Goal: Task Accomplishment & Management: Manage account settings

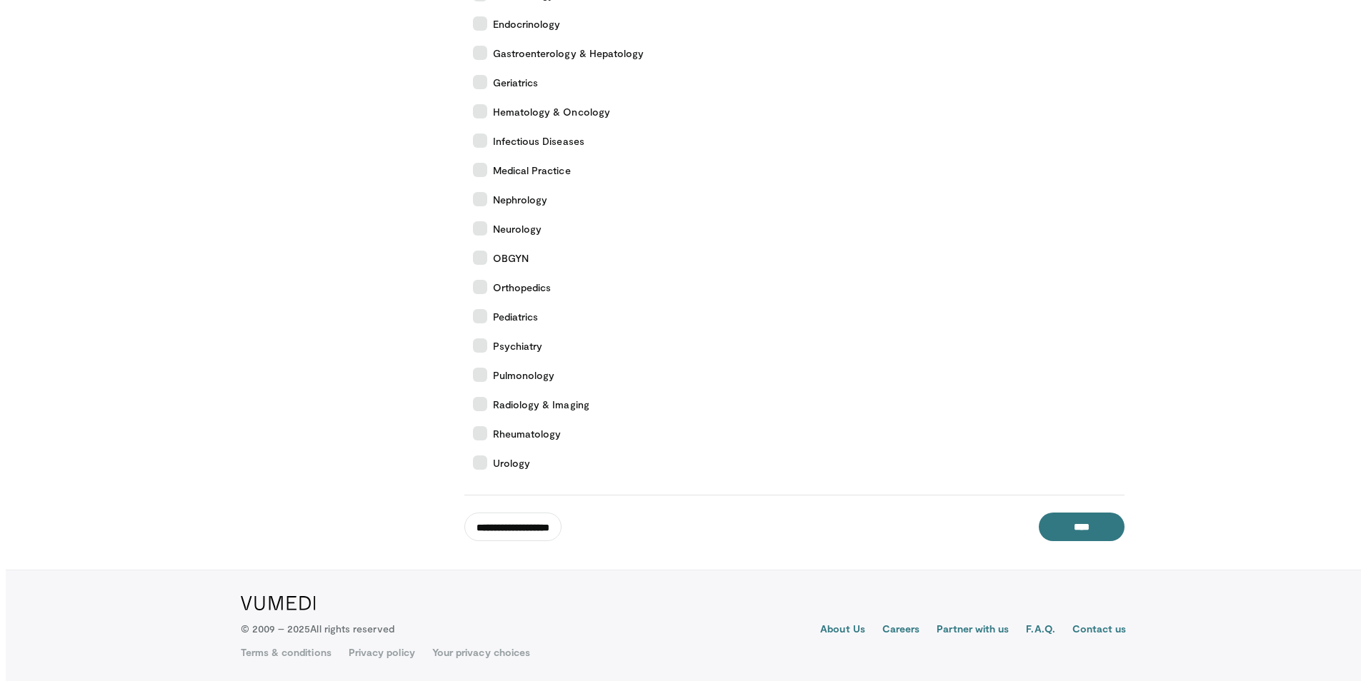
scroll to position [441, 0]
click at [548, 535] on input "**********" at bounding box center [507, 525] width 97 height 29
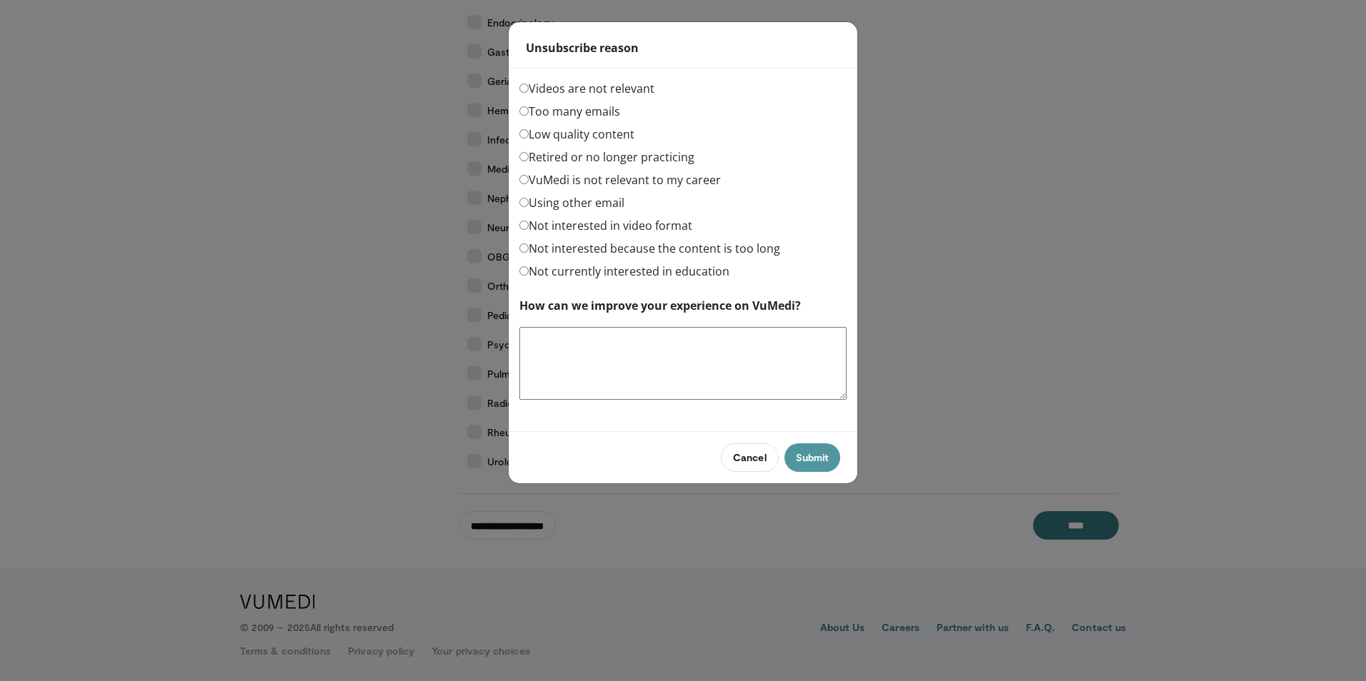
click at [819, 465] on button "Submit" at bounding box center [812, 458] width 56 height 29
click at [638, 88] on label "Videos are not relevant" at bounding box center [586, 88] width 135 height 17
click at [541, 109] on label "Too many emails" at bounding box center [569, 111] width 101 height 17
click at [827, 468] on button "Submit" at bounding box center [812, 458] width 56 height 29
